Goal: Task Accomplishment & Management: Manage account settings

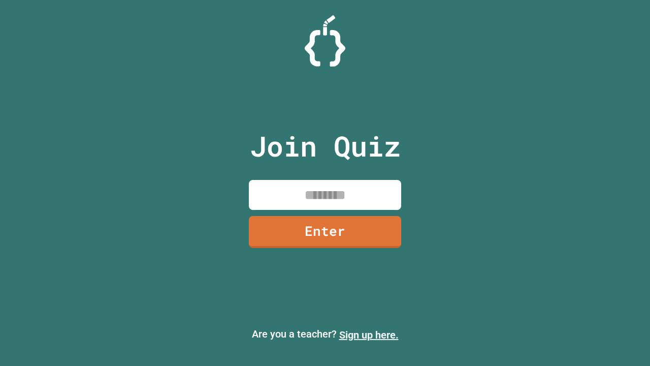
click at [369, 335] on link "Sign up here." at bounding box center [368, 335] width 59 height 12
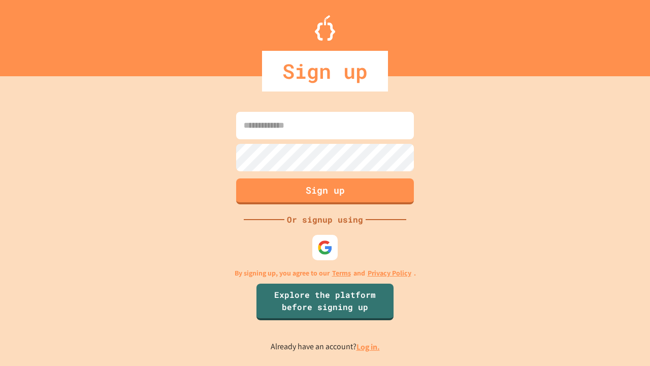
click at [369, 346] on link "Log in." at bounding box center [368, 346] width 23 height 11
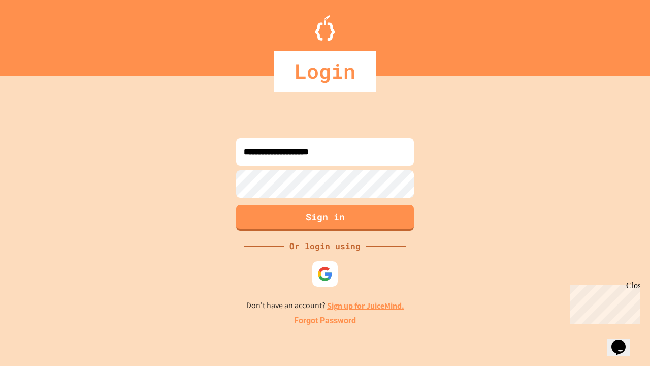
type input "**********"
